Goal: Transaction & Acquisition: Purchase product/service

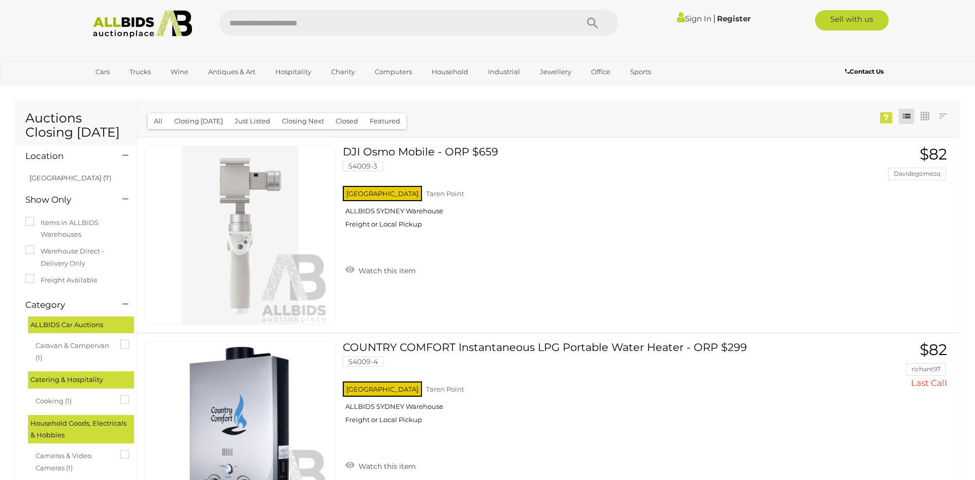
click at [126, 28] on img at bounding box center [142, 24] width 110 height 28
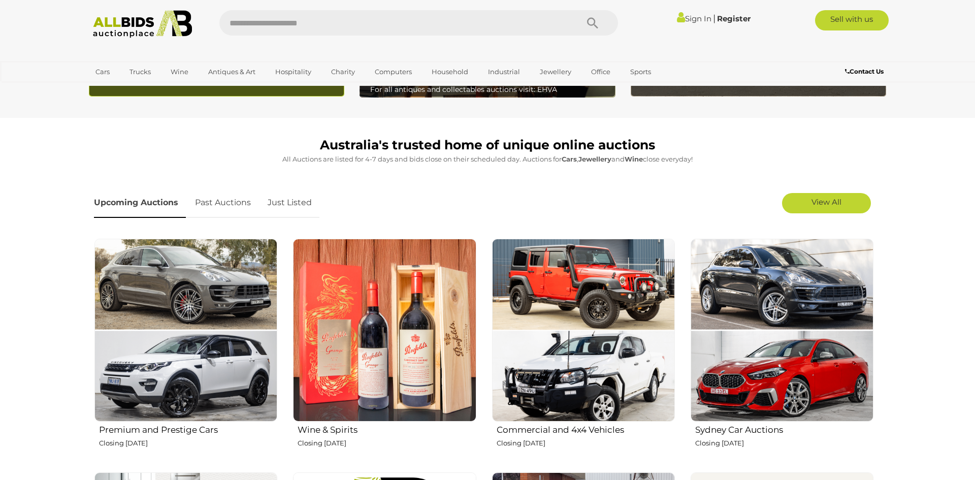
scroll to position [250, 0]
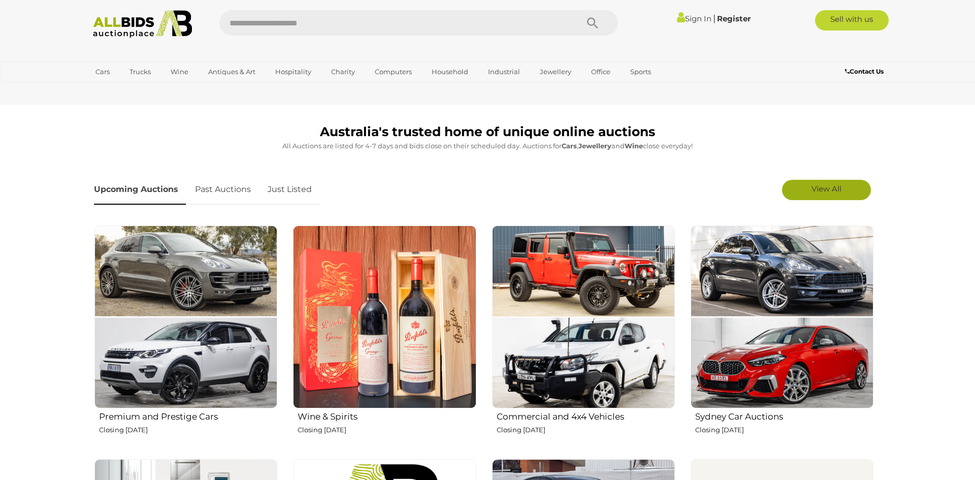
click at [848, 187] on link "View All" at bounding box center [826, 190] width 89 height 20
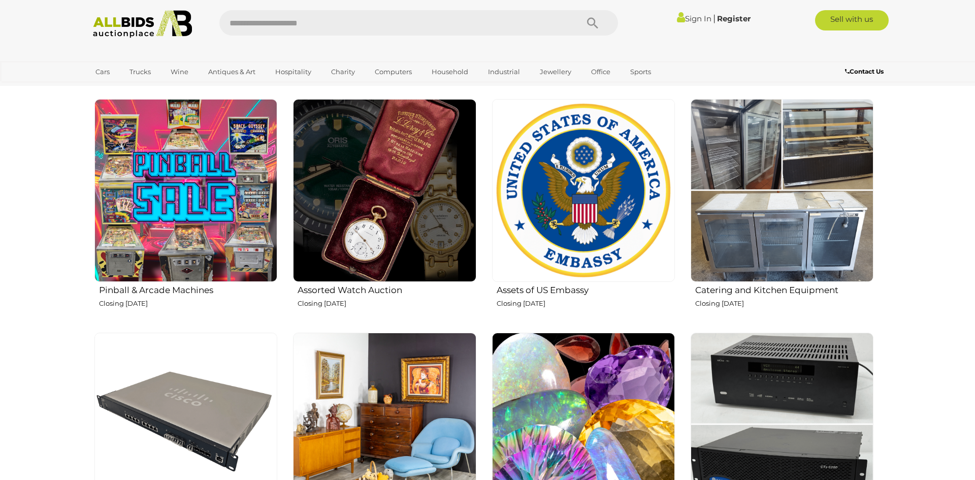
scroll to position [1078, 0]
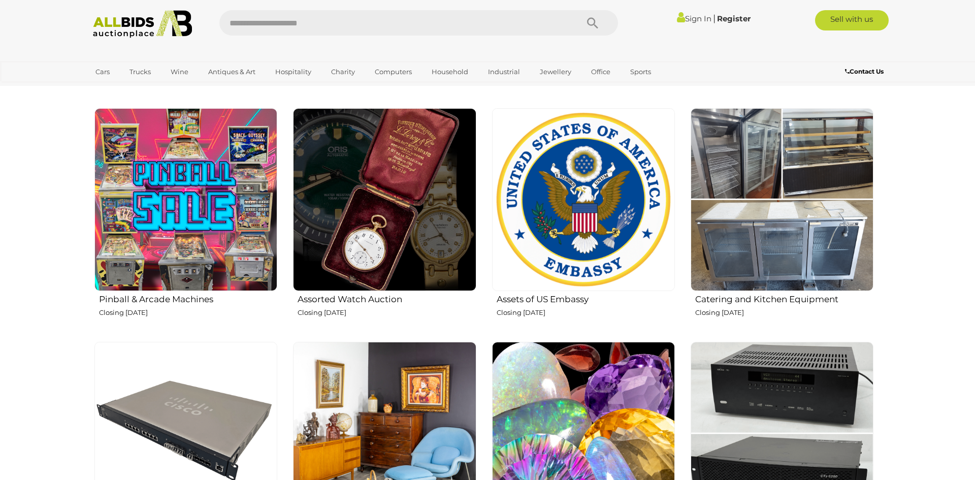
click at [152, 219] on img at bounding box center [185, 199] width 183 height 183
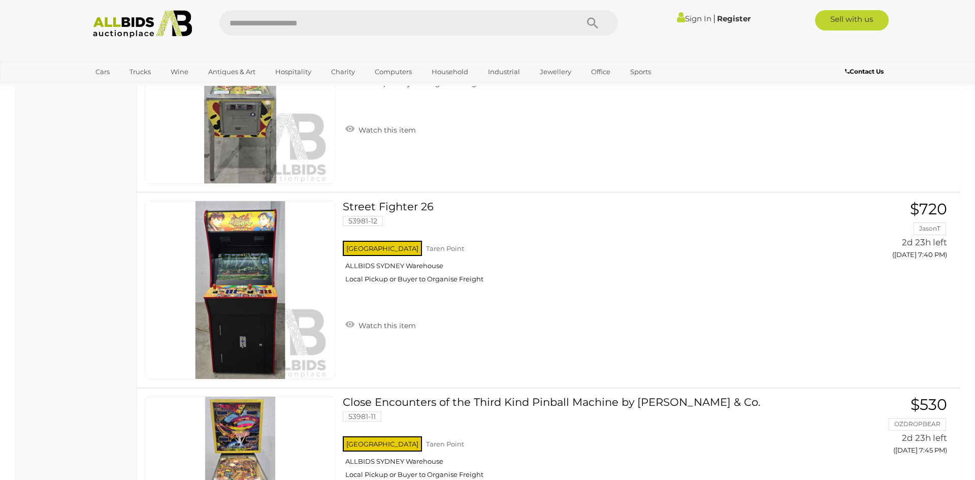
scroll to position [1072, 0]
